Goal: Find specific page/section: Find specific page/section

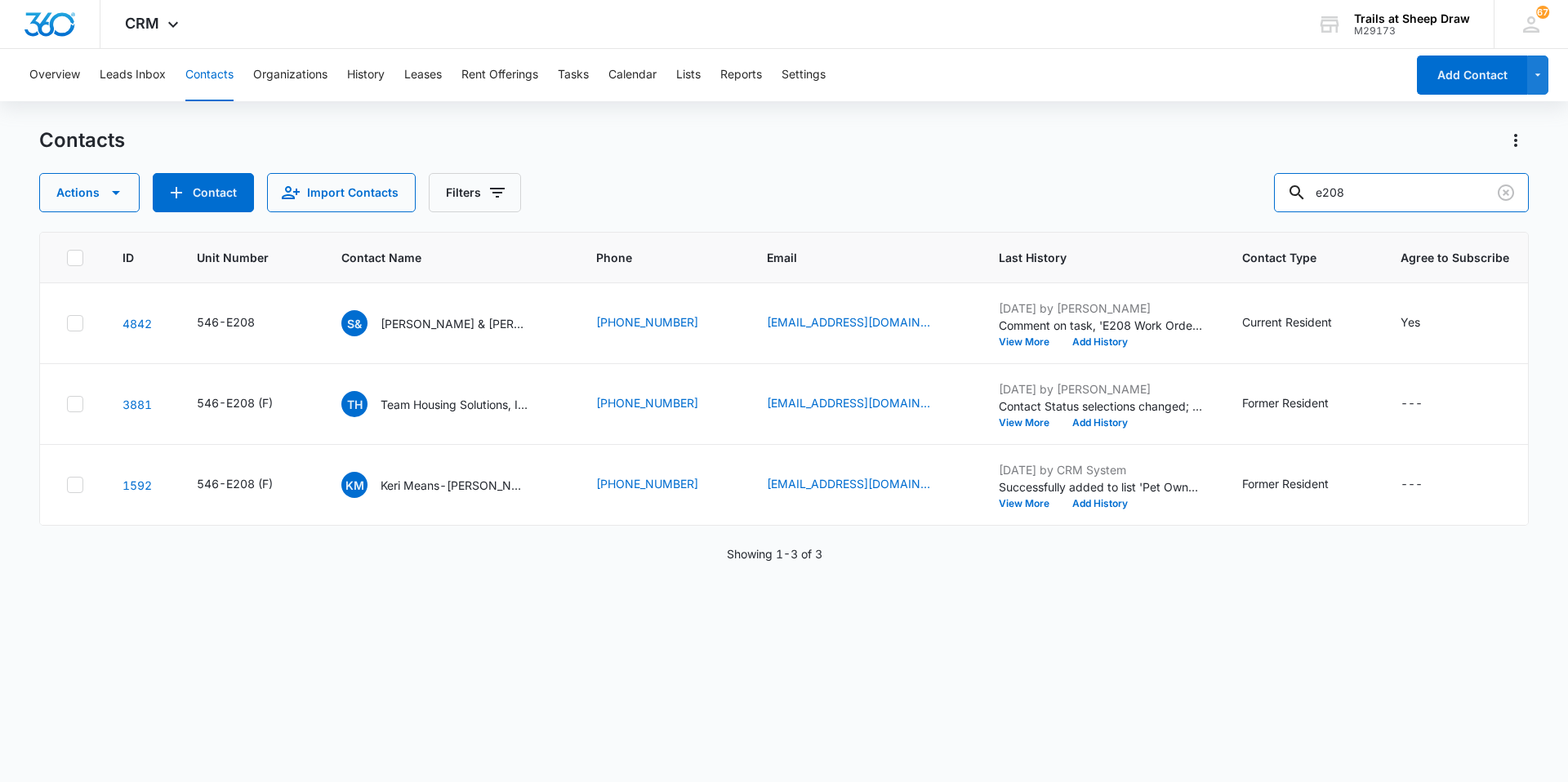
drag, startPoint x: 1374, startPoint y: 189, endPoint x: 1201, endPoint y: 214, distance: 174.8
click at [1201, 214] on div "Contacts Actions Contact Import Contacts Filters e208 ID Unit Number Contact Na…" at bounding box center [783, 453] width 1489 height 653
type input "R308"
click at [425, 318] on p "[PERSON_NAME]" at bounding box center [427, 323] width 94 height 18
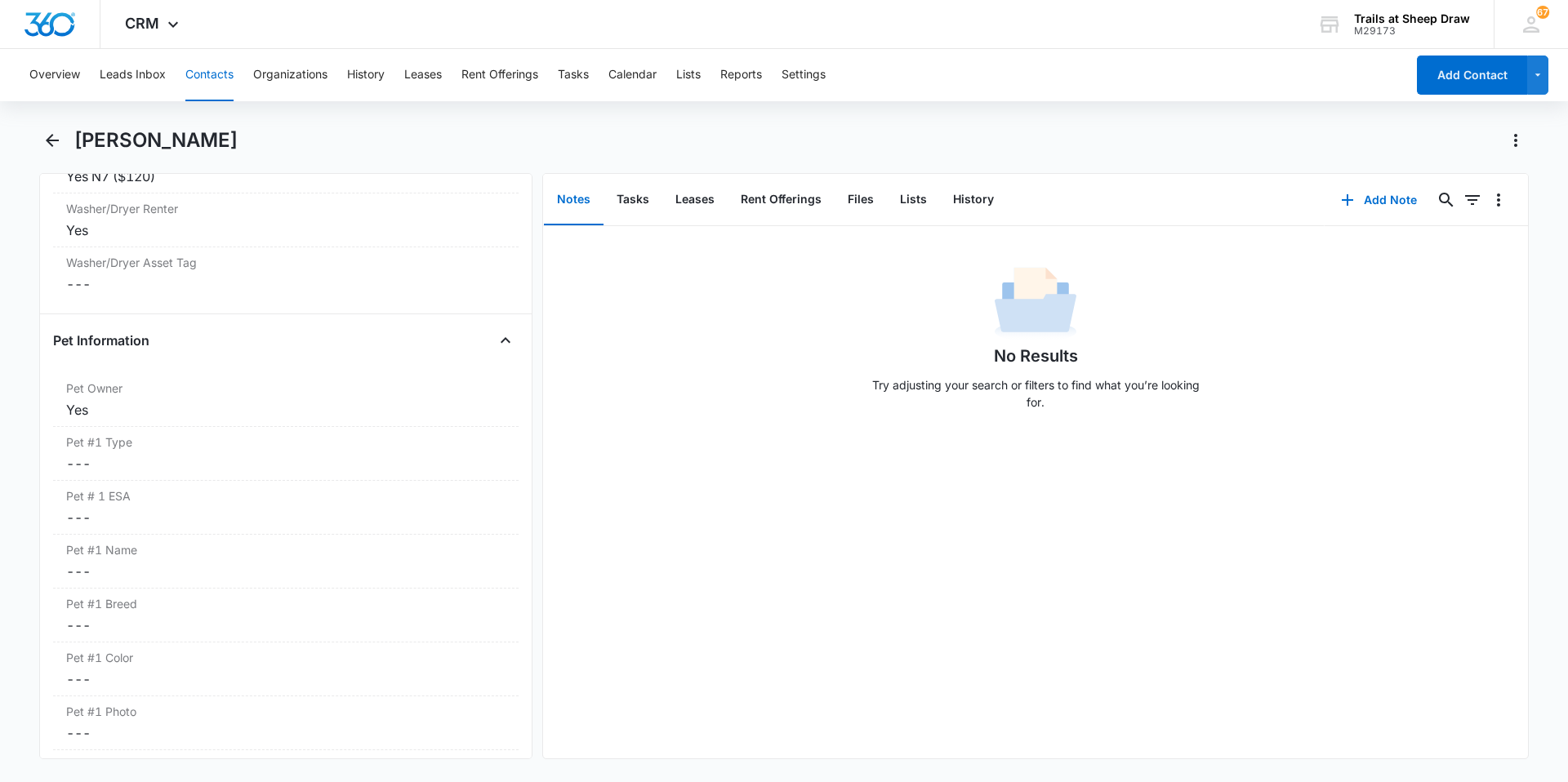
scroll to position [1960, 0]
click at [44, 132] on icon "Back" at bounding box center [52, 140] width 19 height 19
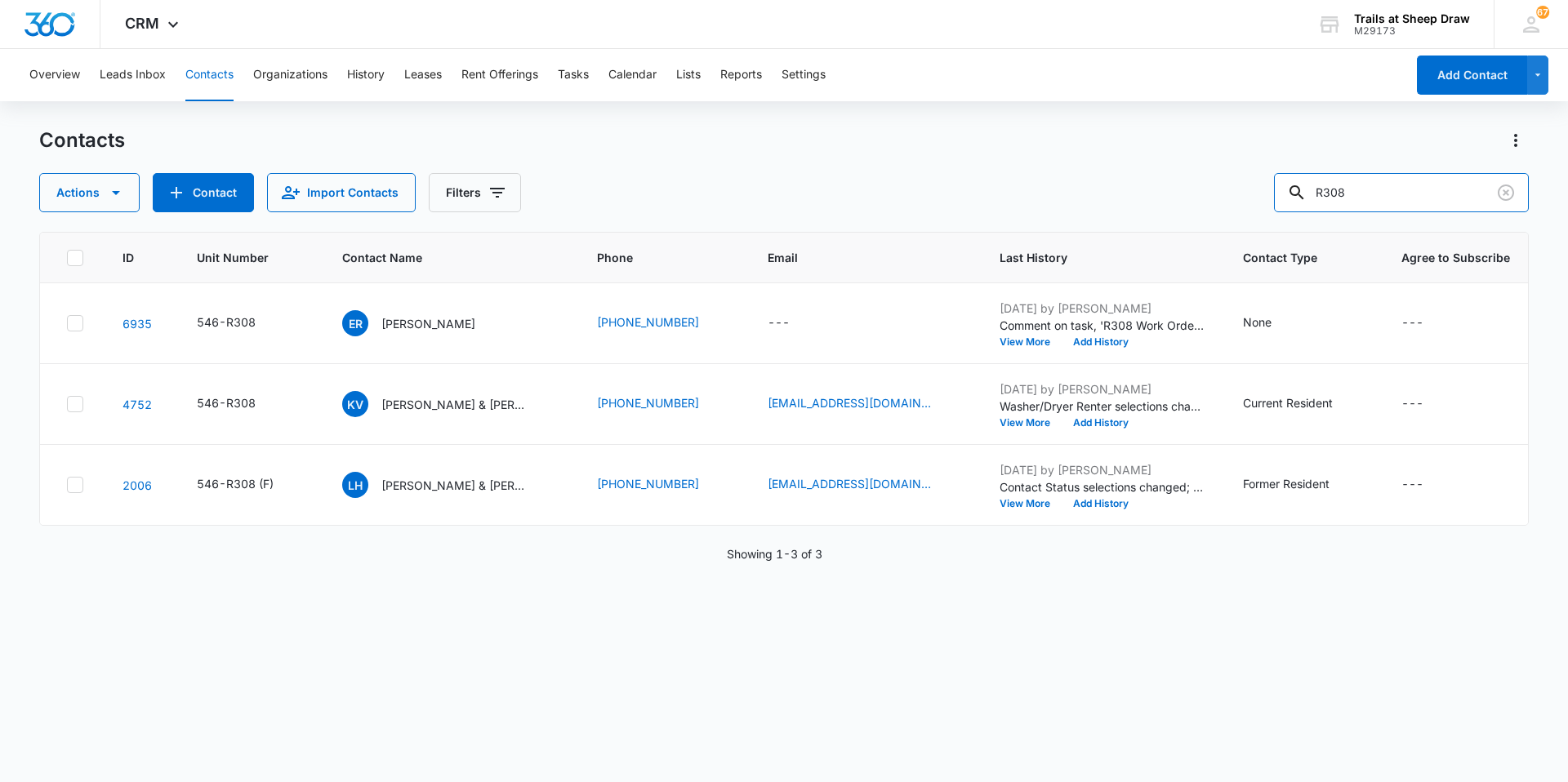
drag, startPoint x: 1444, startPoint y: 198, endPoint x: 1138, endPoint y: 209, distance: 306.2
click at [1138, 209] on div "Actions Contact Import Contacts Filters R308" at bounding box center [783, 193] width 1489 height 39
type input "[PERSON_NAME]"
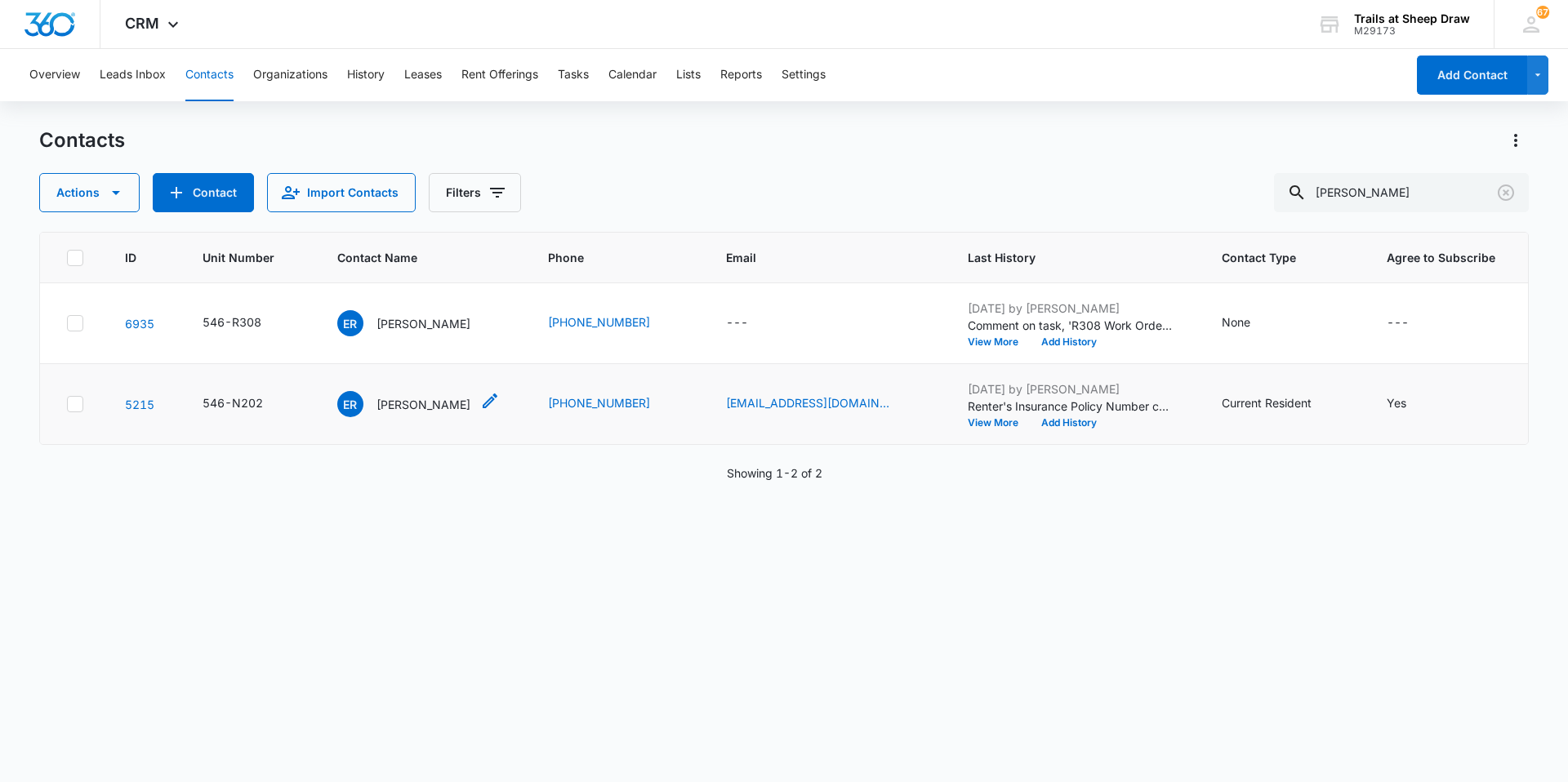
click at [420, 404] on p "[PERSON_NAME]" at bounding box center [423, 404] width 94 height 18
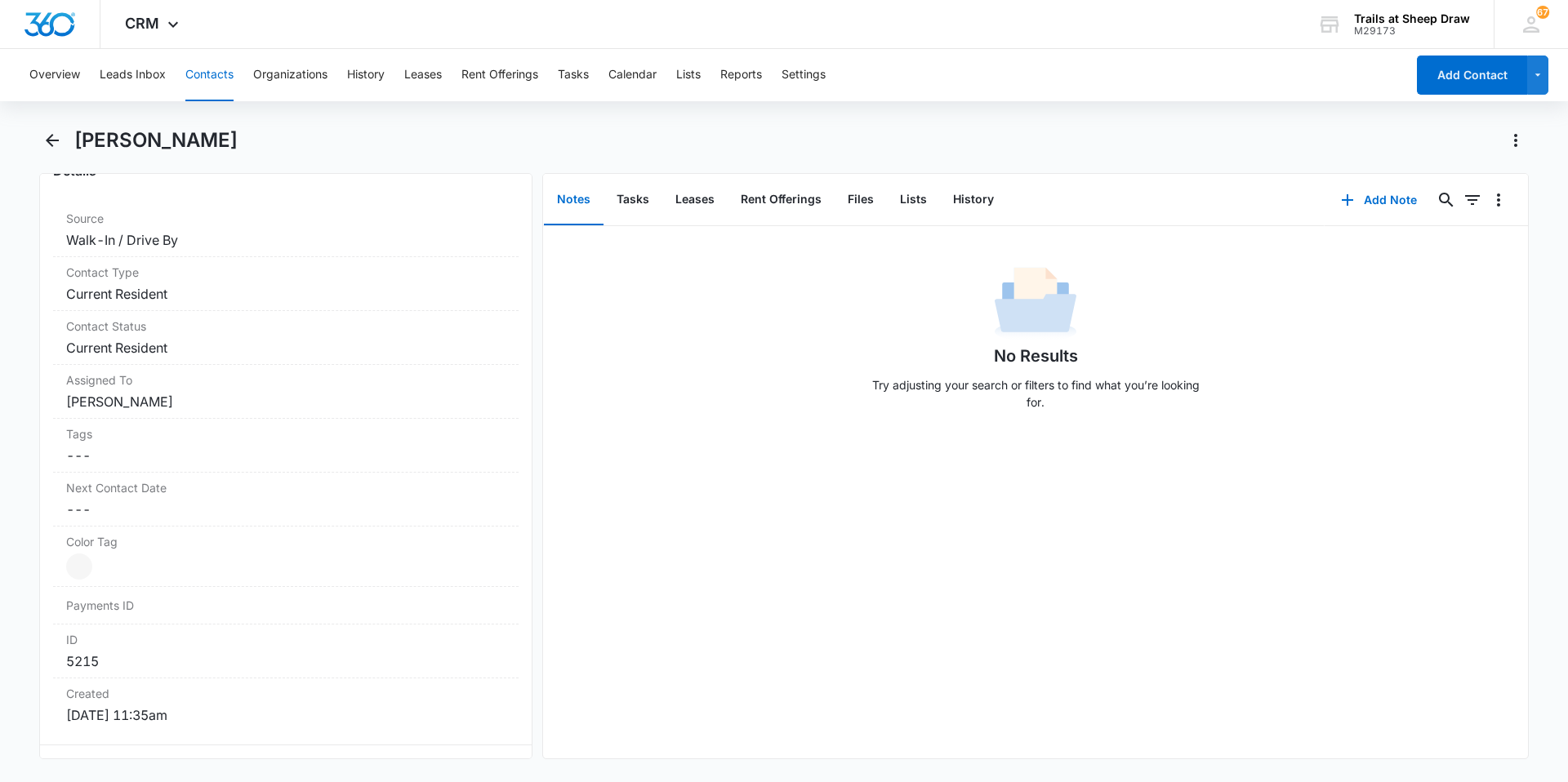
scroll to position [490, 0]
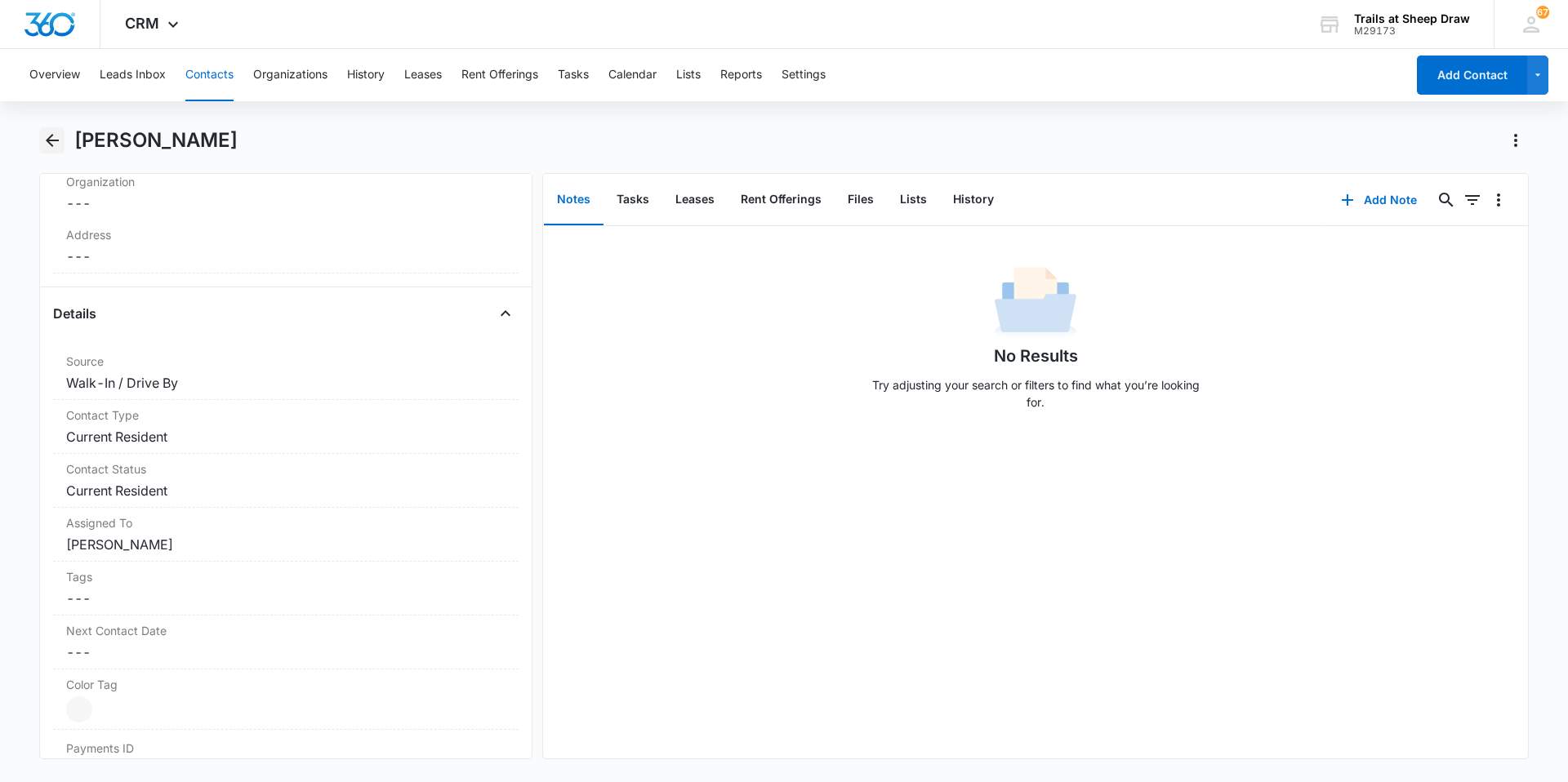
click at [50, 144] on icon "Back" at bounding box center [52, 141] width 13 height 13
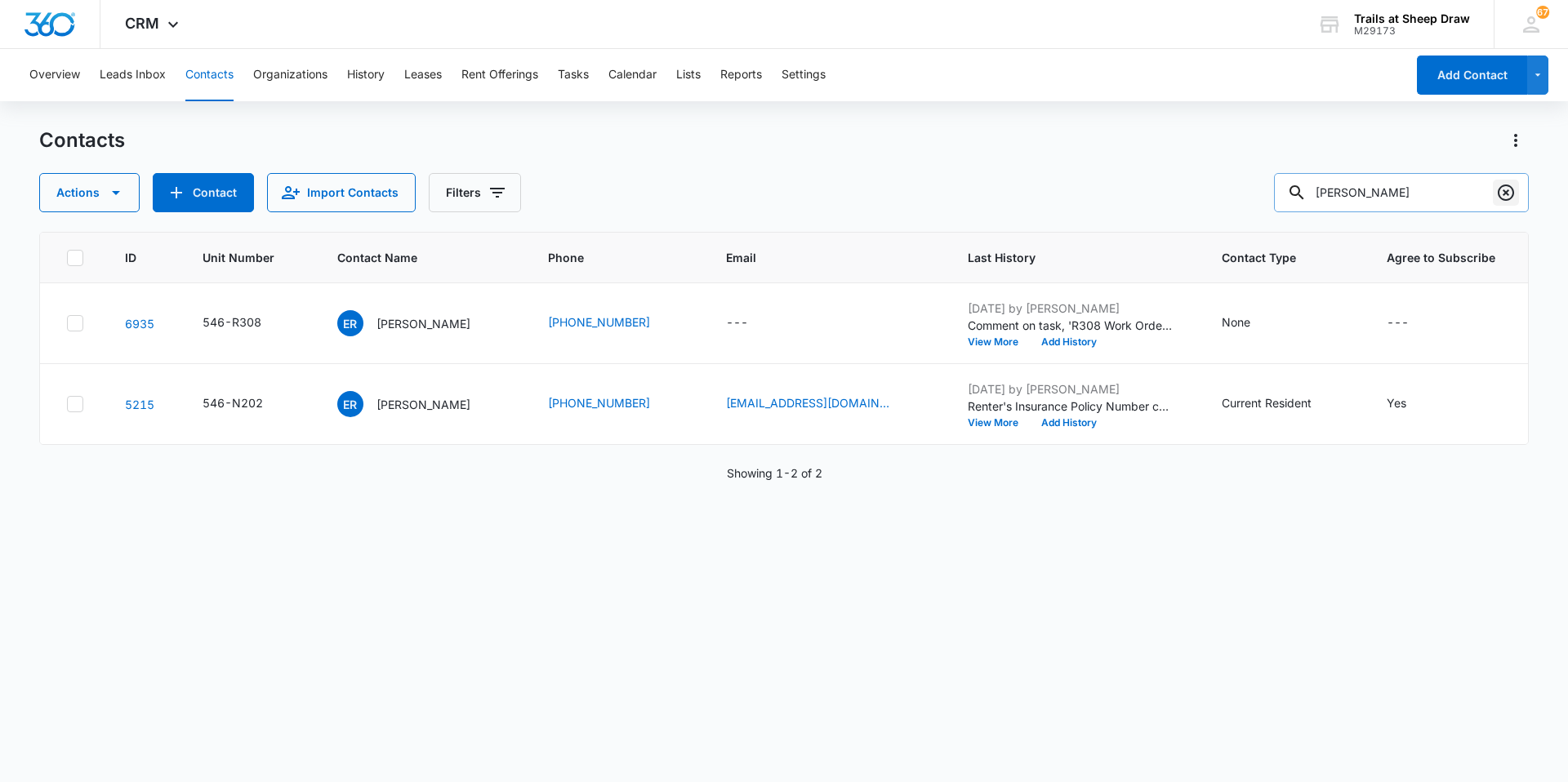
click at [1505, 189] on icon "Clear" at bounding box center [1505, 192] width 19 height 19
